Goal: Task Accomplishment & Management: Use online tool/utility

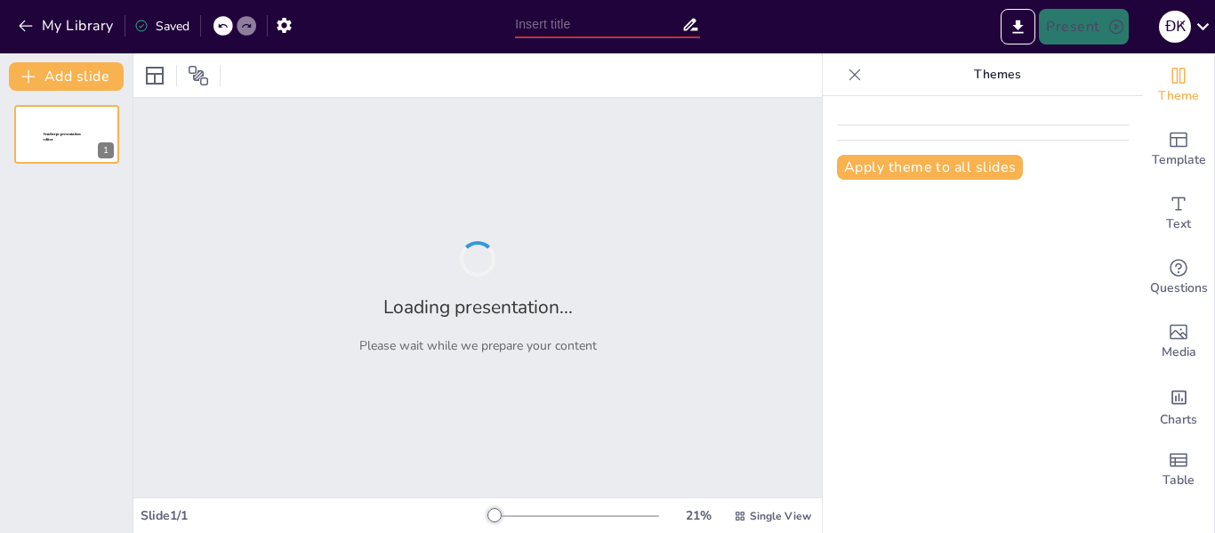
type input "Estrategias de Certificación IPX5 e IPX6 en Motores Eléctricos: Un Enfoque Inno…"
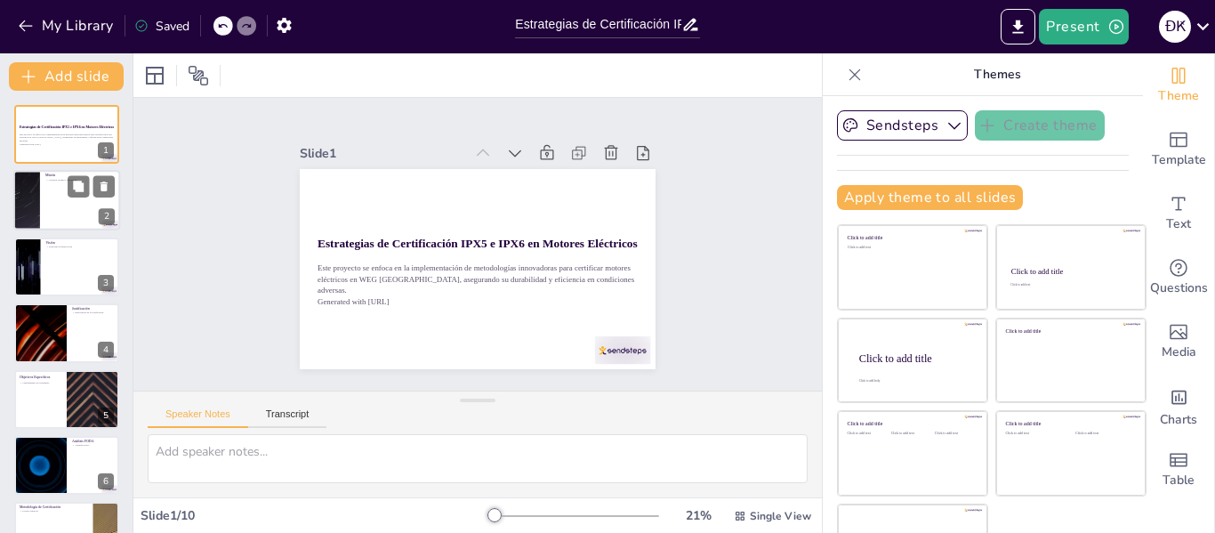
click at [63, 202] on div at bounding box center [66, 201] width 107 height 60
type textarea "La misión establece un compromiso firme con la calidad y eficiencia de los moto…"
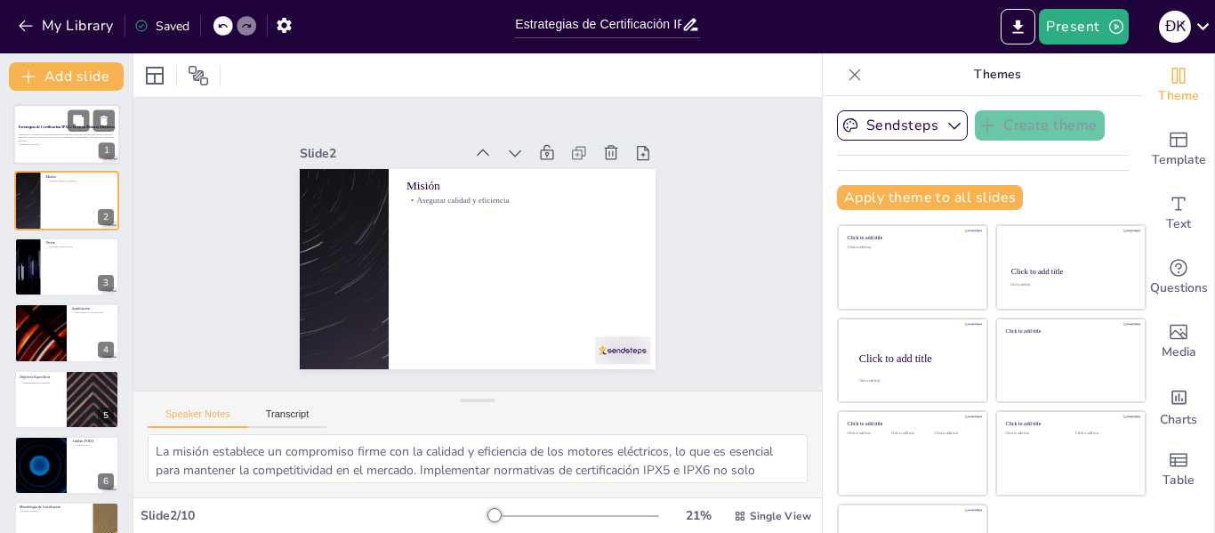
click at [61, 126] on strong "Estrategias de Certificación IPX5 e IPX6 en Motores Eléctricos" at bounding box center [67, 127] width 96 height 4
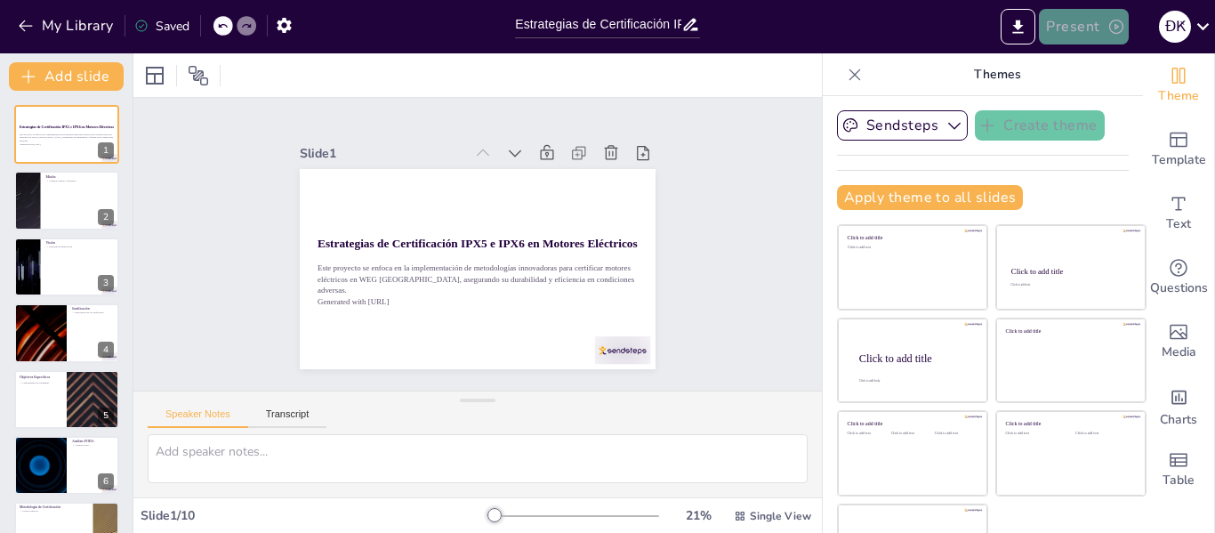
click at [1054, 41] on button "Present" at bounding box center [1083, 27] width 89 height 36
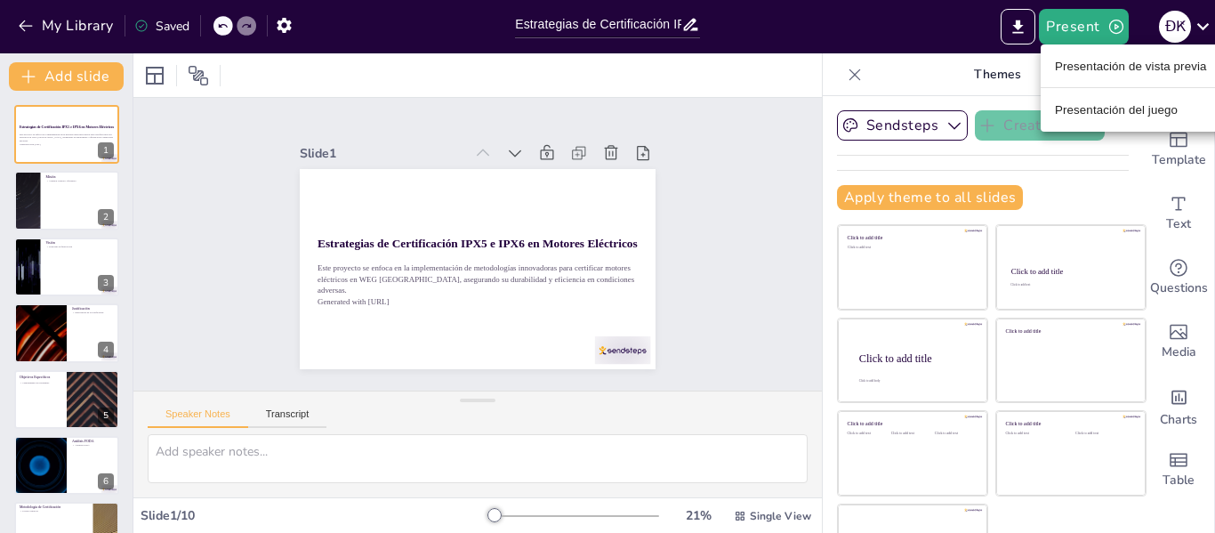
click at [1017, 21] on div at bounding box center [607, 266] width 1215 height 533
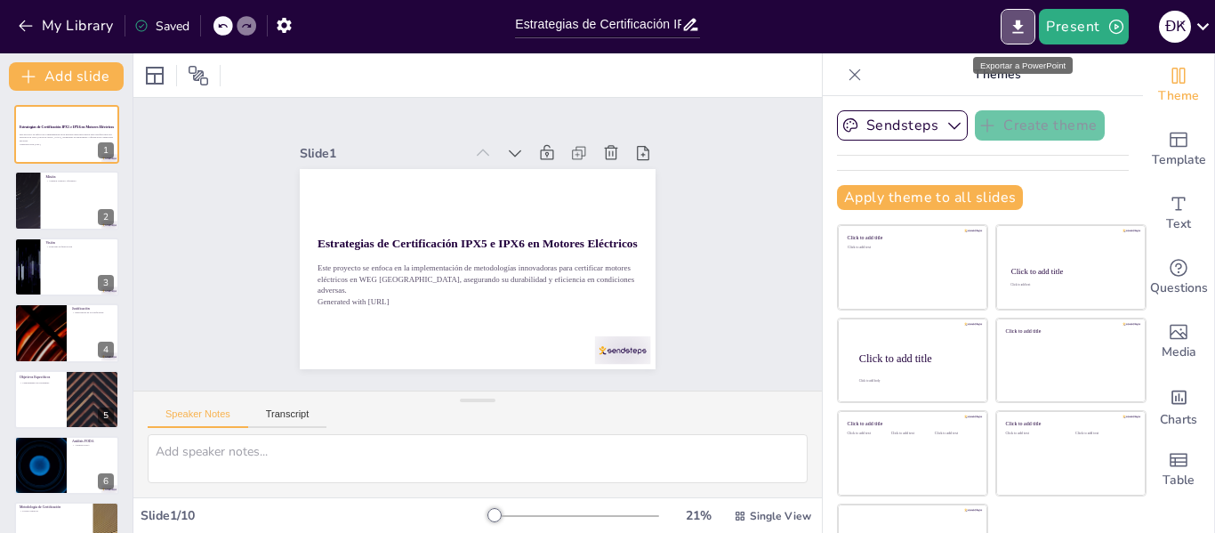
click at [1017, 21] on icon "Export to PowerPoint" at bounding box center [1018, 27] width 19 height 19
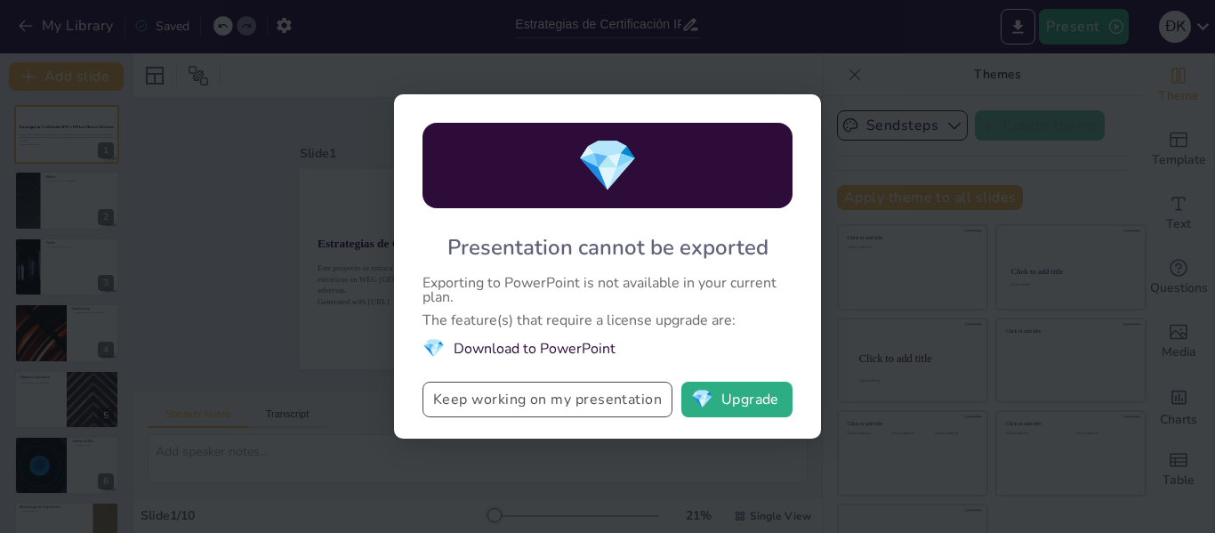
click at [589, 406] on button "Keep working on my presentation" at bounding box center [547, 400] width 250 height 36
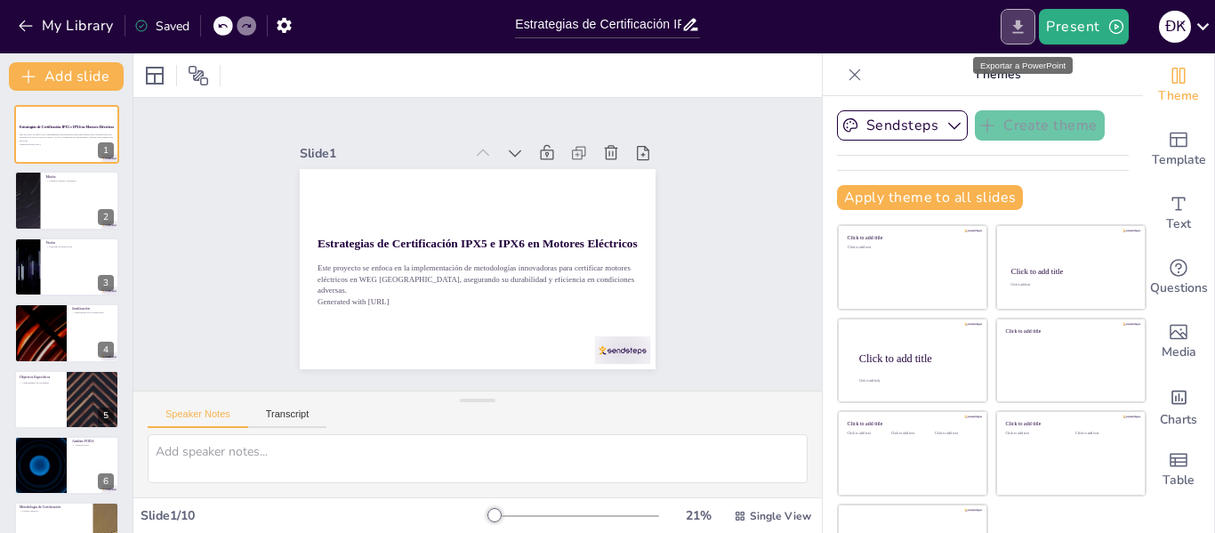
click at [1025, 34] on icon "Export to PowerPoint" at bounding box center [1018, 27] width 19 height 19
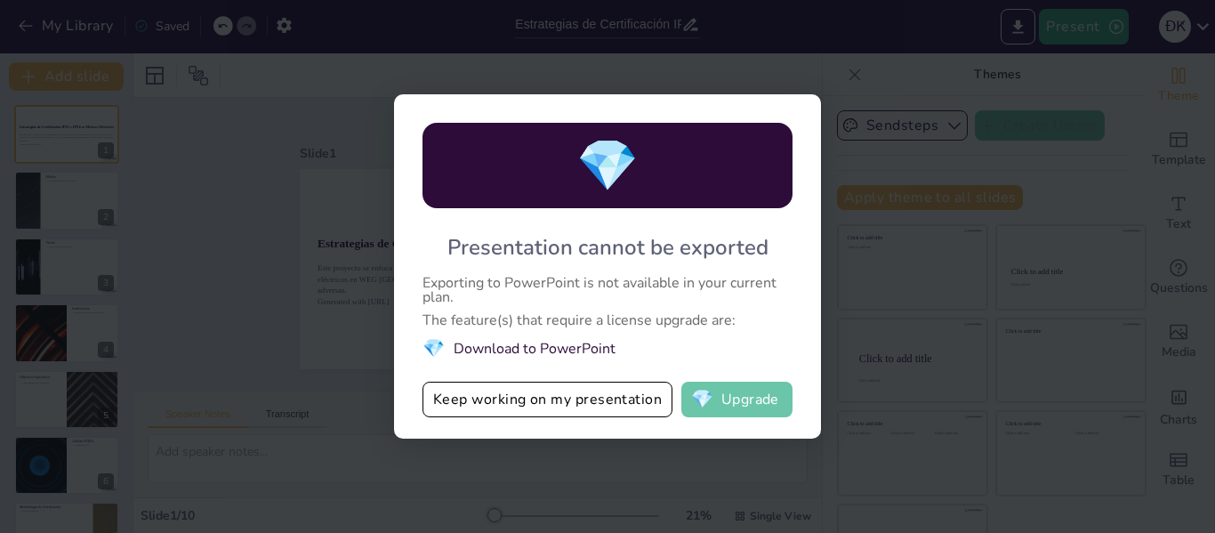
click at [704, 398] on span "💎" at bounding box center [702, 399] width 22 height 18
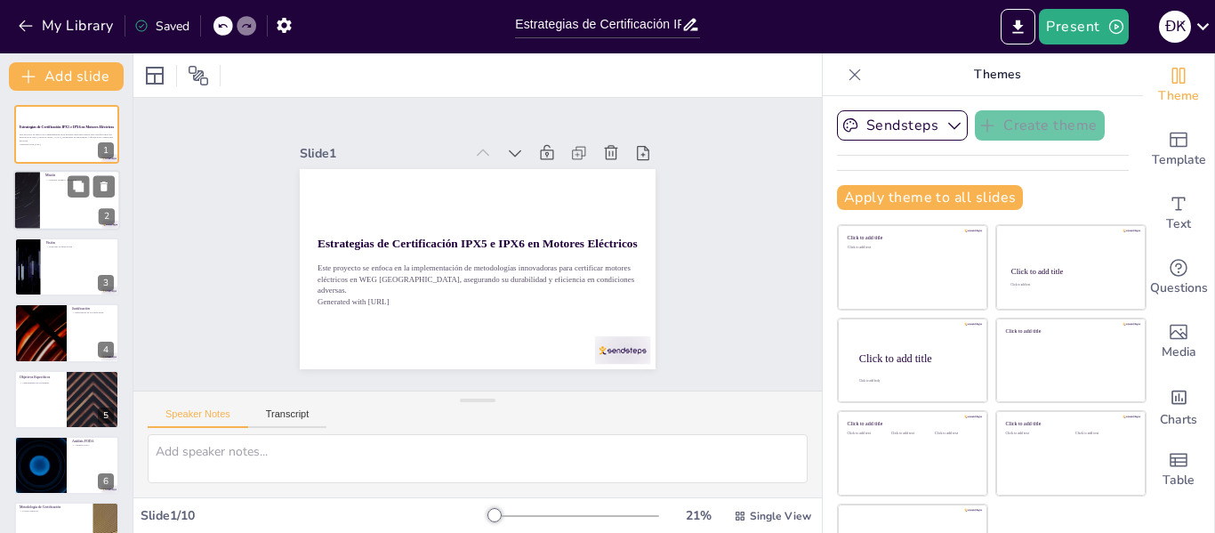
click at [55, 188] on div at bounding box center [66, 201] width 107 height 60
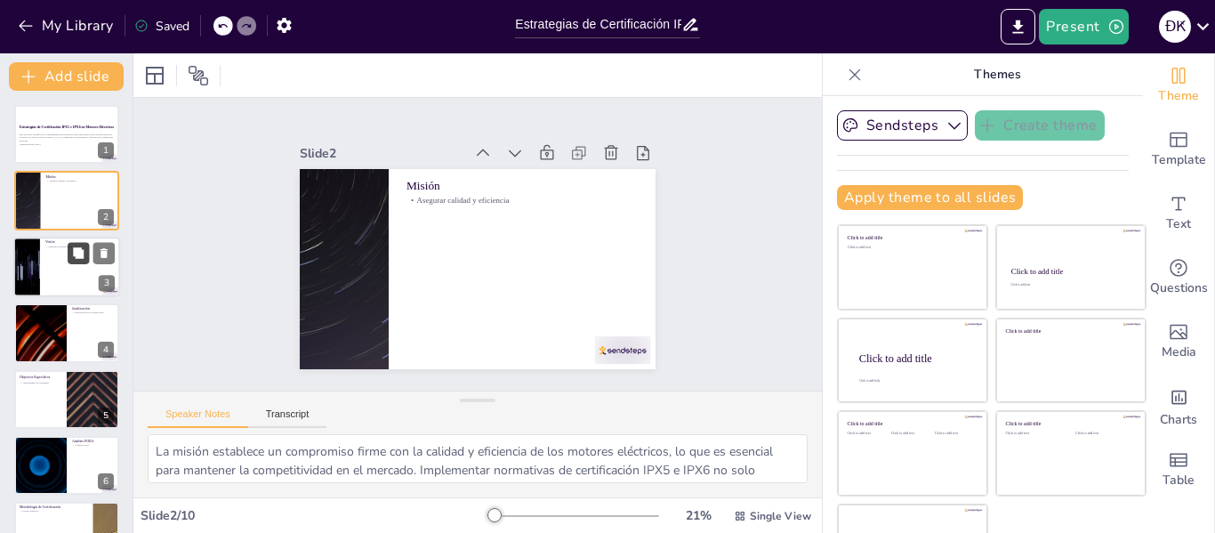
click at [76, 254] on icon at bounding box center [78, 252] width 11 height 11
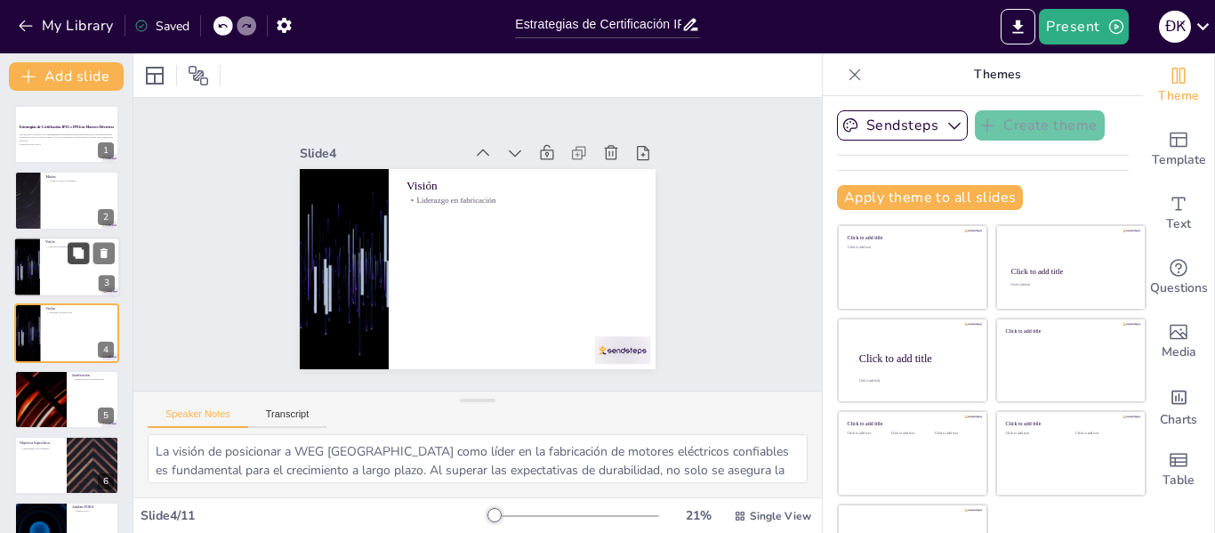
scroll to position [21, 0]
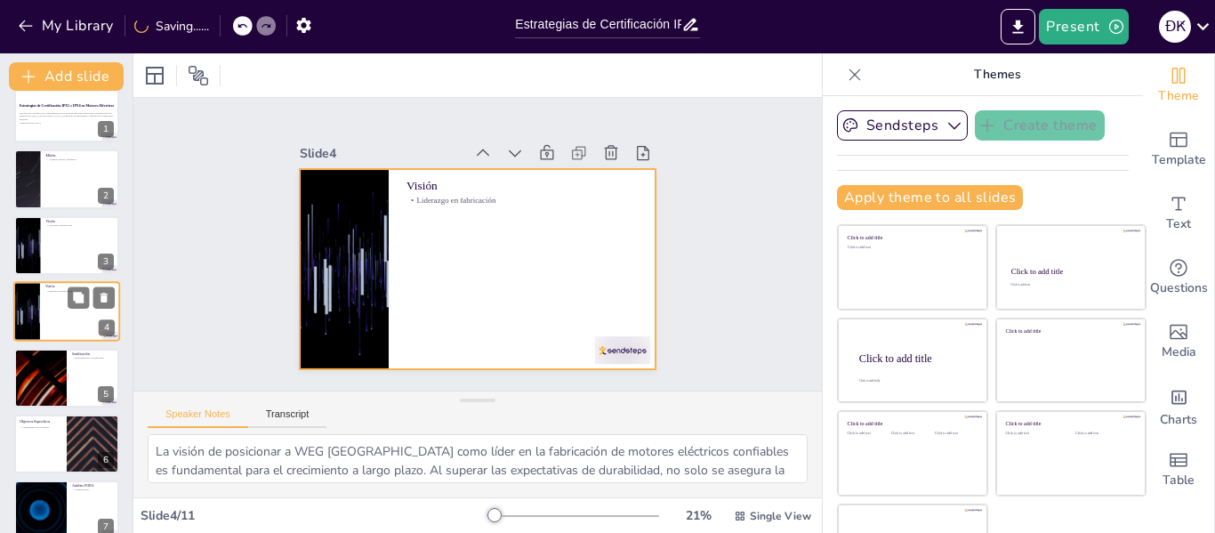
click at [66, 294] on div at bounding box center [66, 311] width 107 height 60
click at [40, 303] on div at bounding box center [66, 311] width 107 height 60
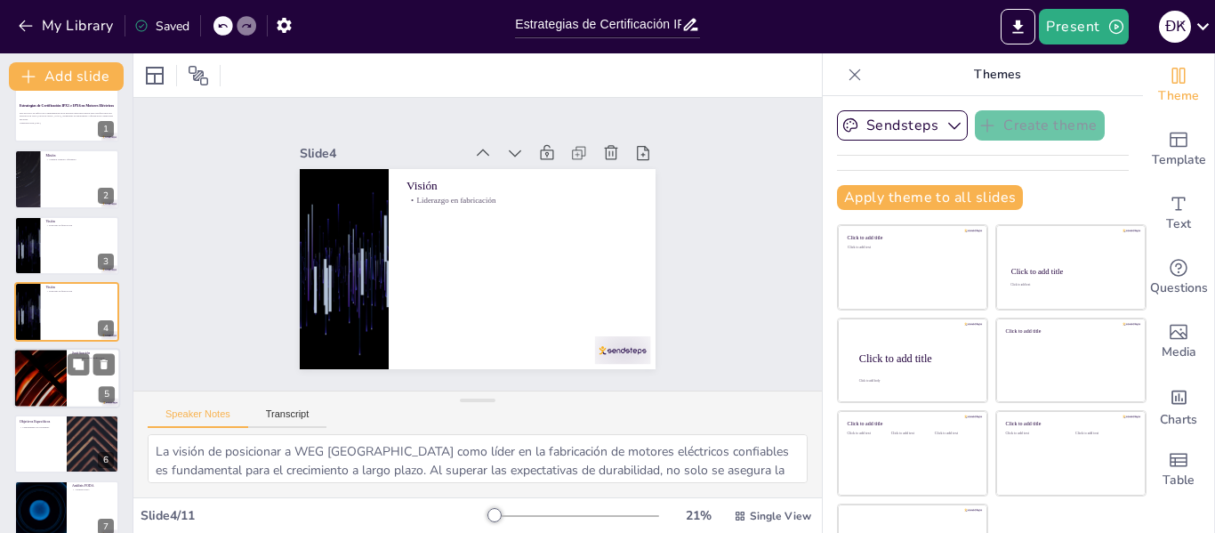
click at [40, 376] on div at bounding box center [40, 378] width 107 height 60
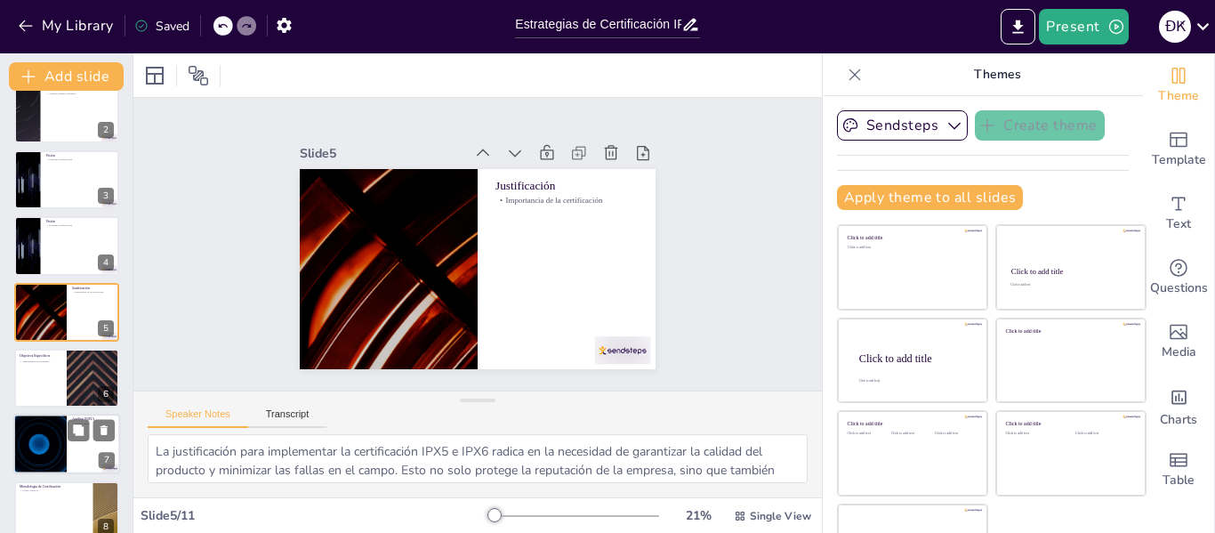
click at [55, 454] on div at bounding box center [40, 444] width 107 height 60
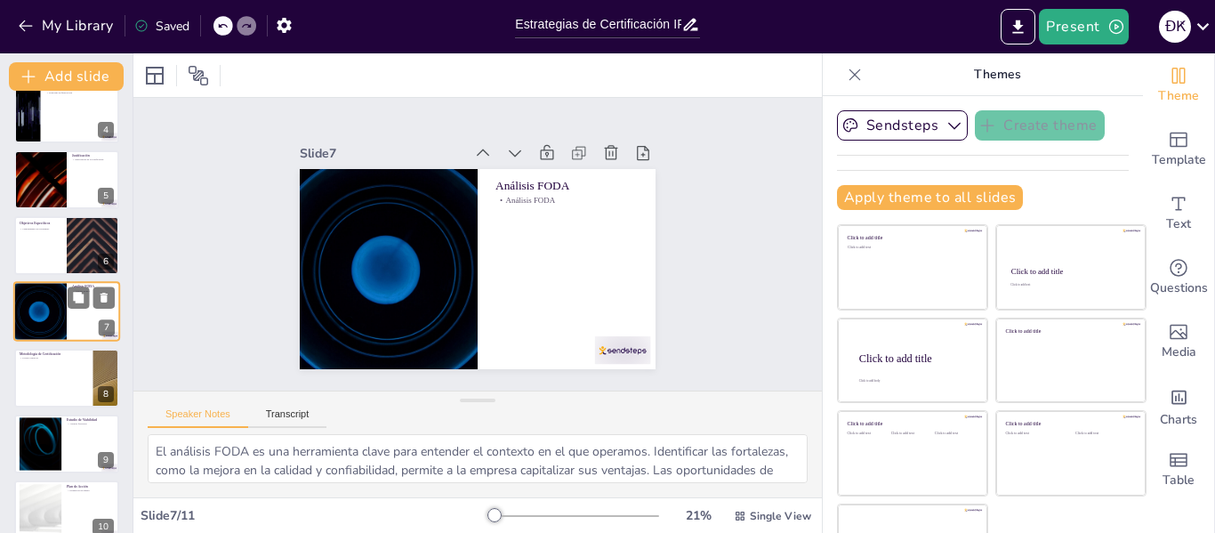
scroll to position [307, 0]
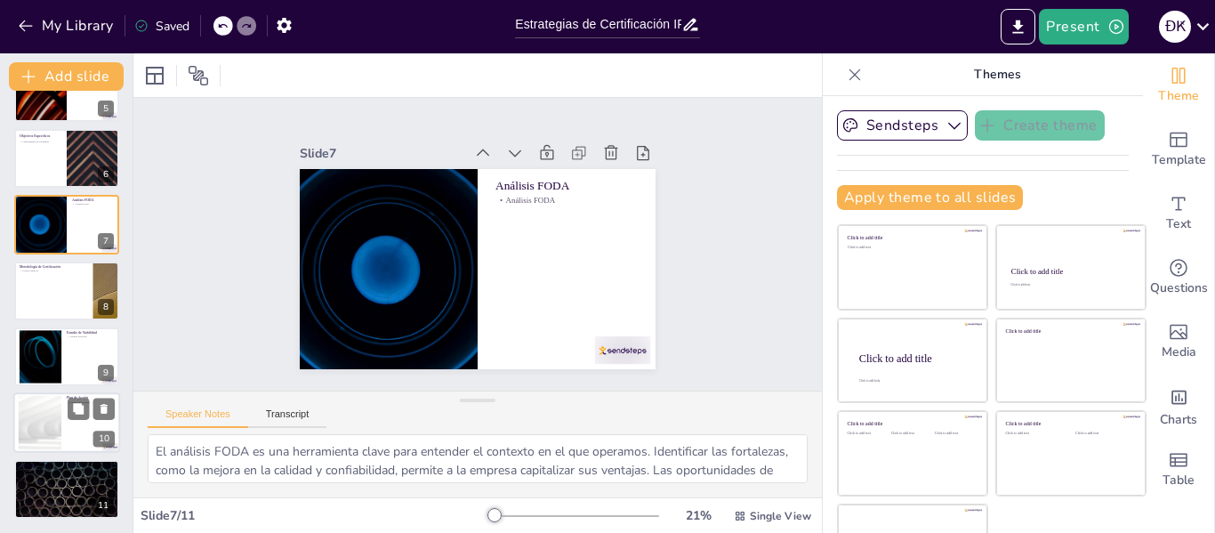
click at [69, 393] on div "Plan de Acción Formación de equipo 10" at bounding box center [66, 423] width 107 height 60
type textarea "El plan de acción es crucial para la implementación exitosa de la certificación…"
